Goal: Task Accomplishment & Management: Use online tool/utility

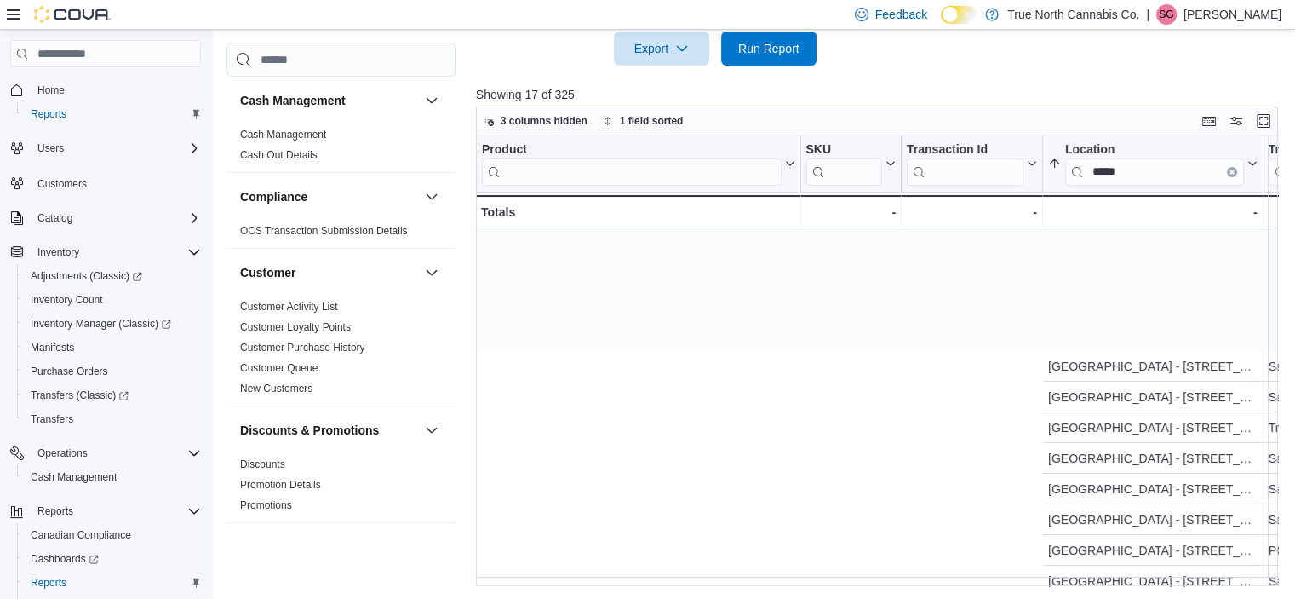
scroll to position [173, 851]
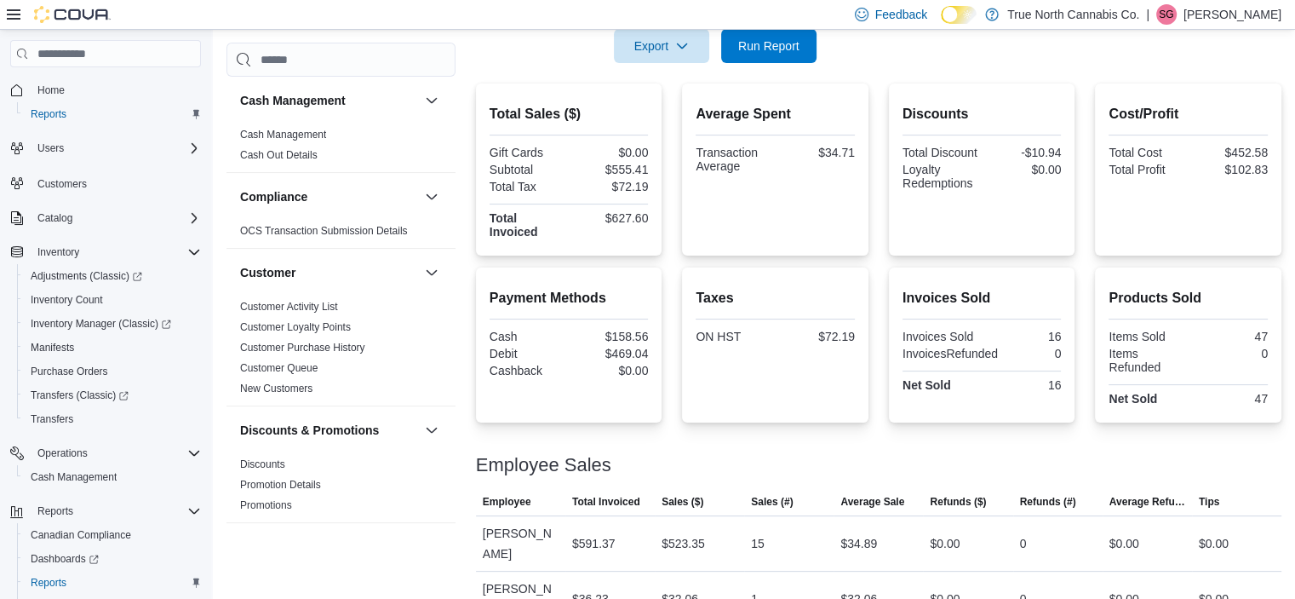
scroll to position [855, 0]
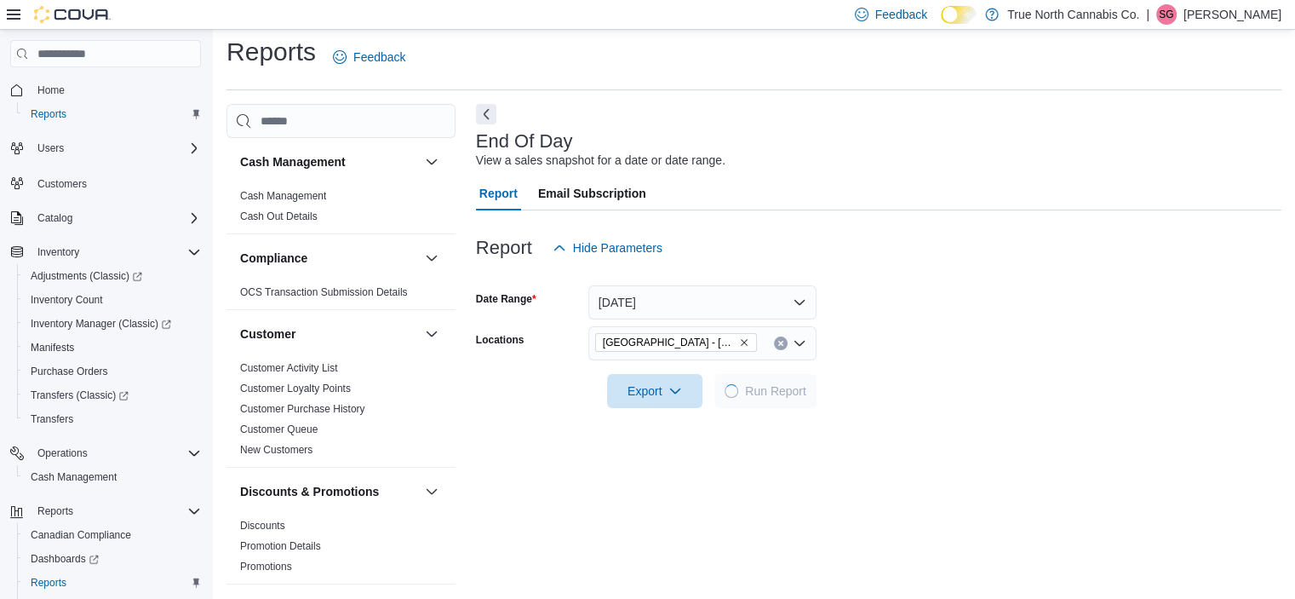
scroll to position [10, 0]
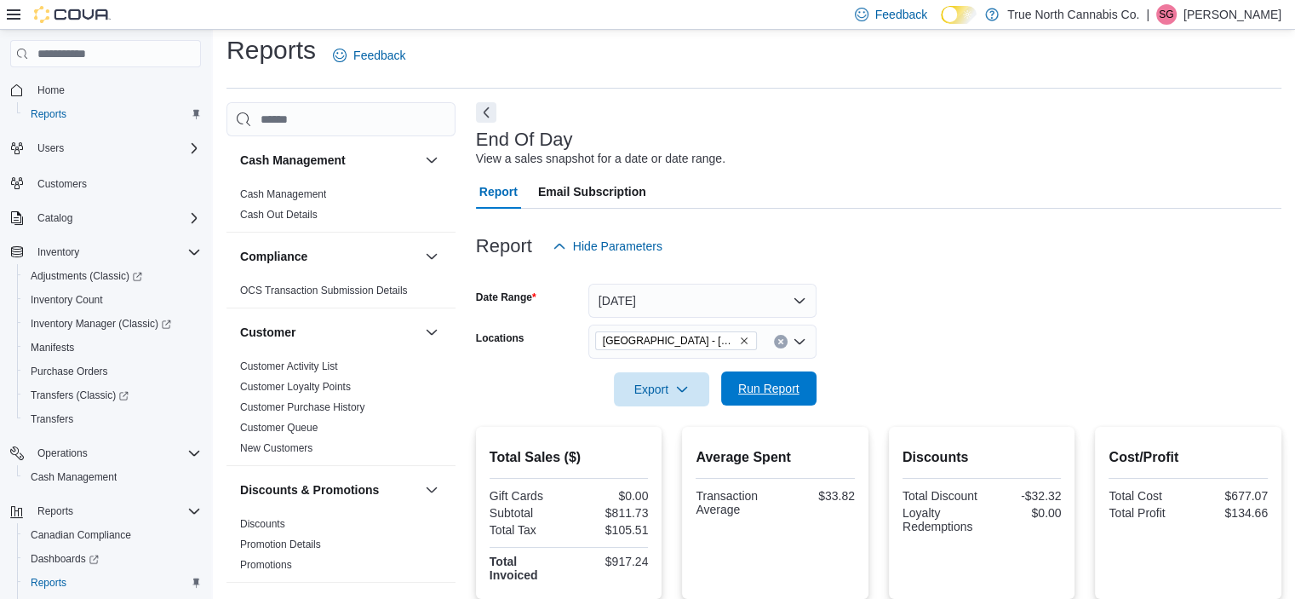
click at [770, 386] on span "Run Report" at bounding box center [768, 388] width 61 height 17
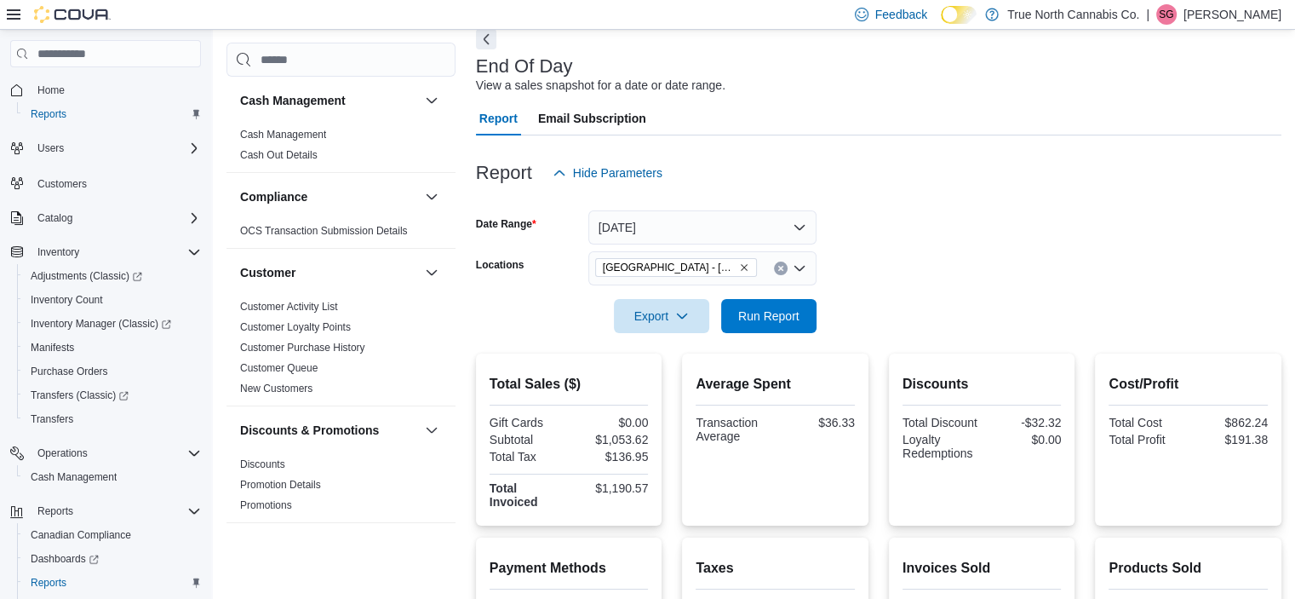
scroll to position [0, 0]
